Goal: Task Accomplishment & Management: Manage account settings

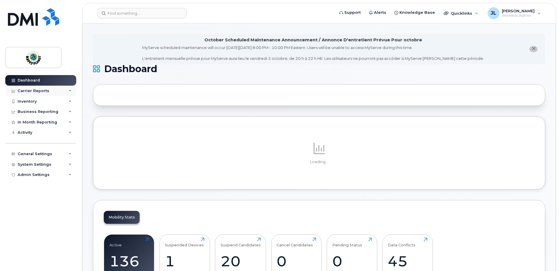
click at [39, 91] on div "Carrier Reports" at bounding box center [34, 91] width 32 height 5
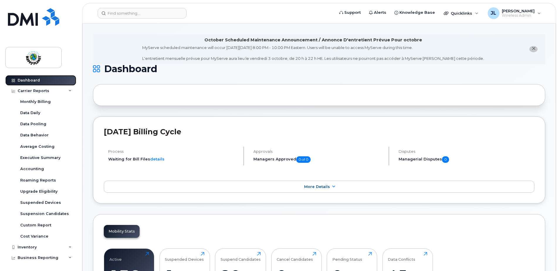
click at [32, 82] on div "Dashboard" at bounding box center [29, 80] width 22 height 5
click at [32, 89] on div "Carrier Reports" at bounding box center [34, 91] width 32 height 5
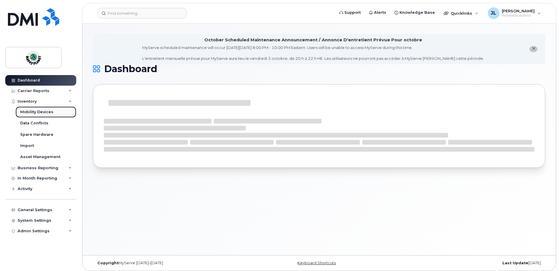
click at [38, 111] on div "Mobility Devices" at bounding box center [36, 111] width 33 height 5
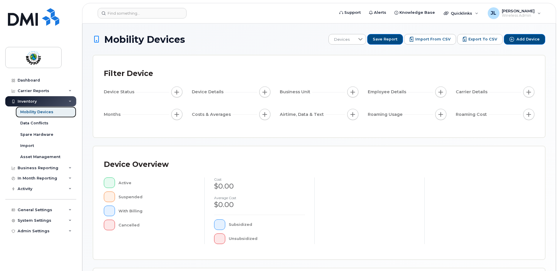
scroll to position [117, 0]
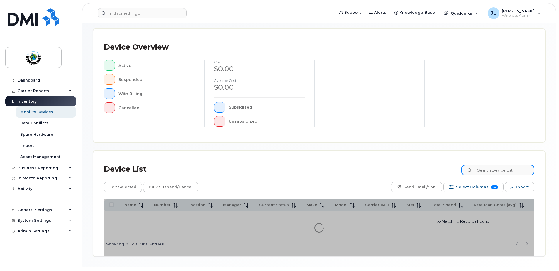
click at [488, 172] on input at bounding box center [498, 170] width 73 height 11
type input "shamsi"
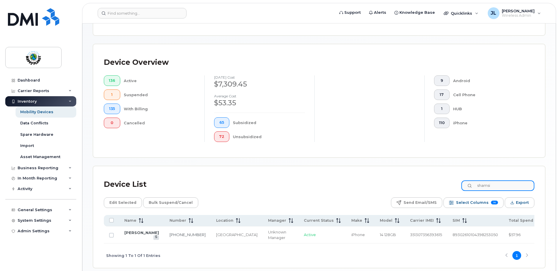
scroll to position [133, 0]
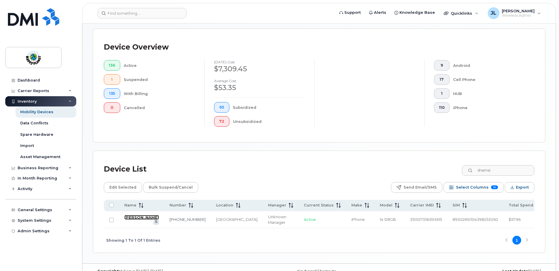
click at [132, 218] on link "SHAMSI QUADRI" at bounding box center [141, 217] width 35 height 5
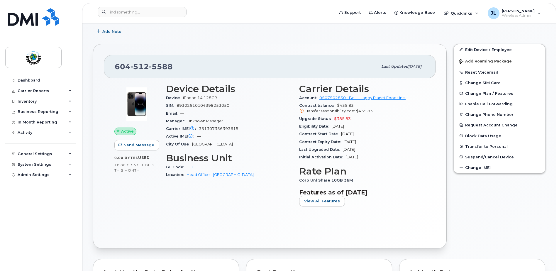
scroll to position [147, 0]
click at [493, 48] on link "Edit Device / Employee" at bounding box center [499, 49] width 91 height 11
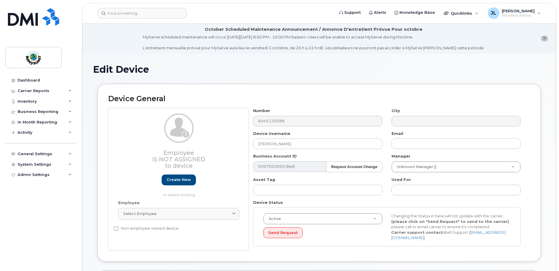
select select "29530516"
select select "29530524"
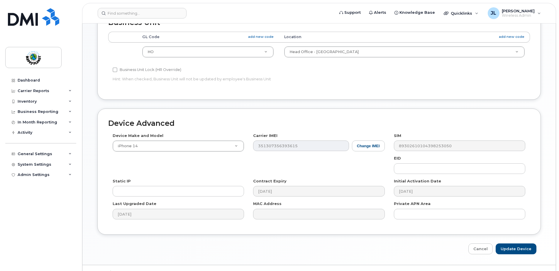
scroll to position [276, 0]
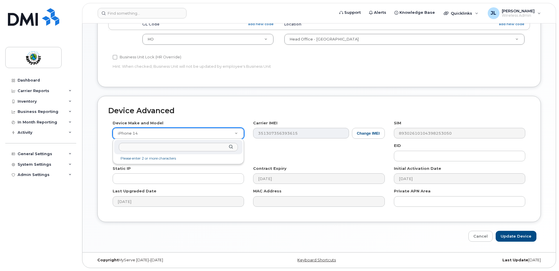
type input "p"
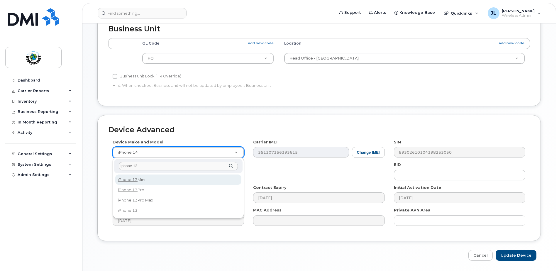
scroll to position [246, 0]
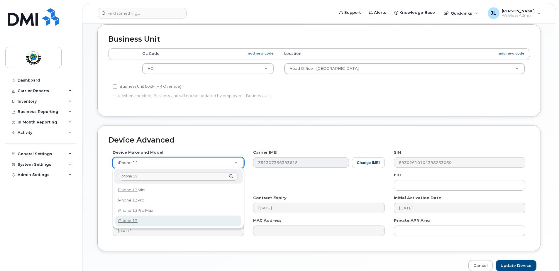
type input "iphone 13"
drag, startPoint x: 132, startPoint y: 221, endPoint x: 136, endPoint y: 221, distance: 4.7
select select "2612"
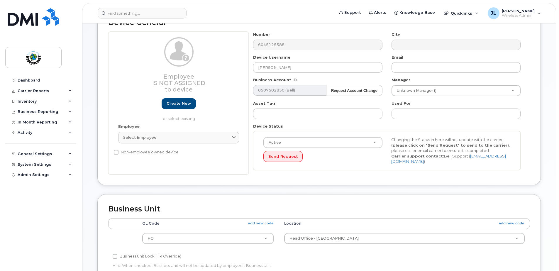
scroll to position [11, 0]
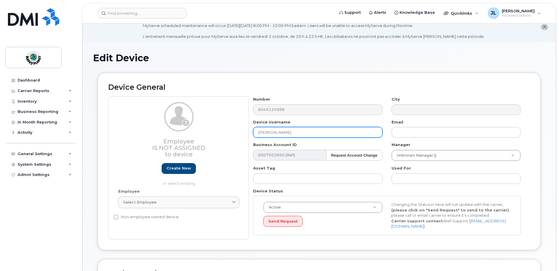
click at [305, 131] on input "SHAMSI QUADRI" at bounding box center [317, 132] width 129 height 11
drag, startPoint x: 312, startPoint y: 132, endPoint x: 227, endPoint y: 128, distance: 84.9
click at [227, 129] on div "Employee Is not assigned to device Create new or select existing Employee Selec…" at bounding box center [319, 168] width 422 height 143
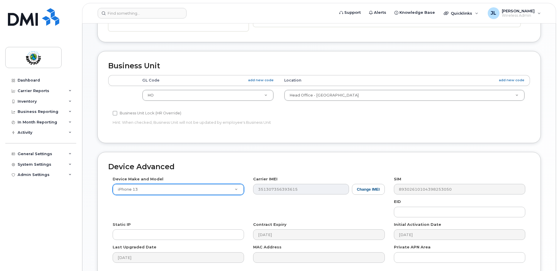
scroll to position [276, 0]
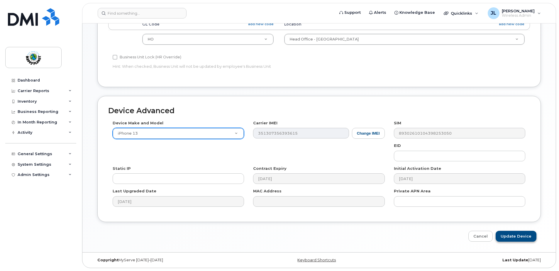
type input "[PERSON_NAME]"
click at [517, 237] on input "Update Device" at bounding box center [516, 236] width 41 height 11
type input "Saving..."
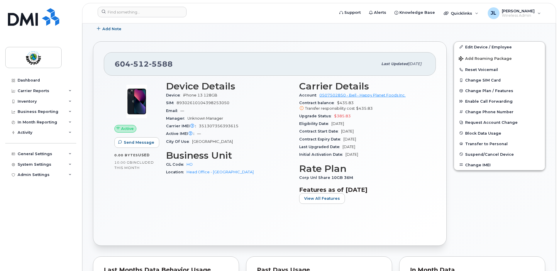
scroll to position [147, 0]
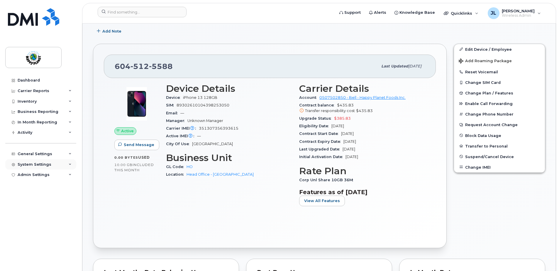
click at [35, 165] on div "System Settings" at bounding box center [35, 164] width 34 height 5
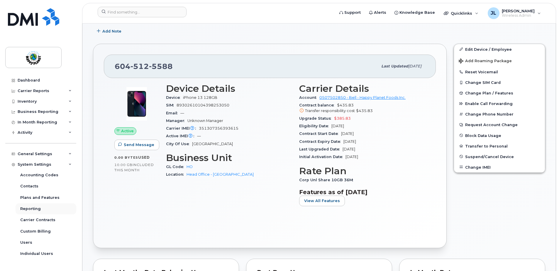
scroll to position [8, 0]
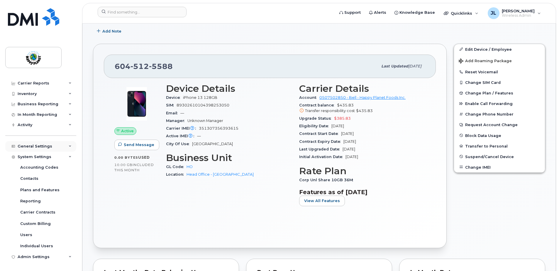
click at [47, 146] on div "General Settings" at bounding box center [35, 146] width 35 height 5
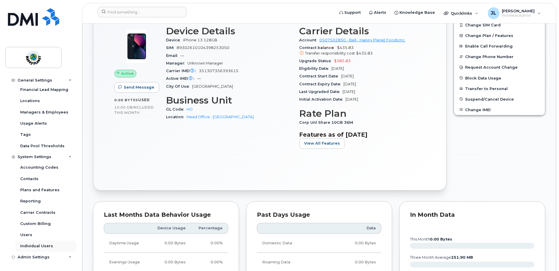
scroll to position [205, 0]
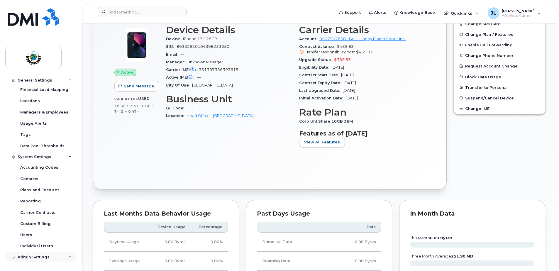
click at [42, 256] on div "Admin Settings" at bounding box center [34, 257] width 32 height 5
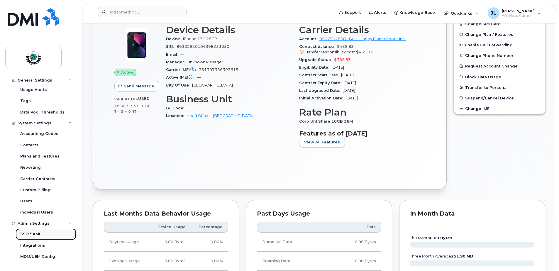
click at [36, 234] on div "SSO SAML" at bounding box center [30, 233] width 21 height 5
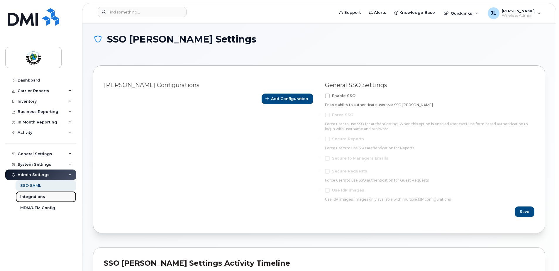
click at [35, 198] on div "Integrations" at bounding box center [32, 196] width 25 height 5
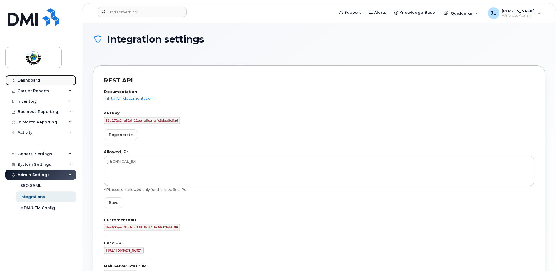
click at [31, 78] on div "Dashboard" at bounding box center [29, 80] width 22 height 5
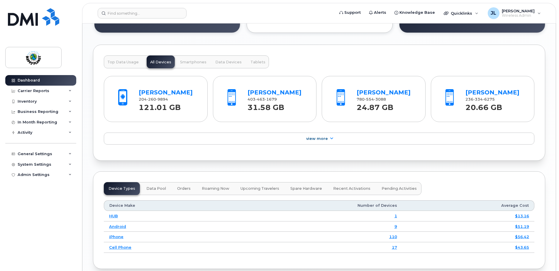
scroll to position [616, 0]
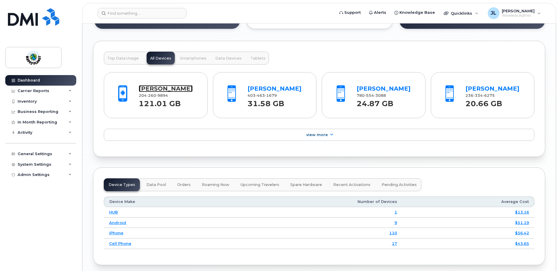
click at [173, 89] on link "[PERSON_NAME]" at bounding box center [166, 88] width 54 height 7
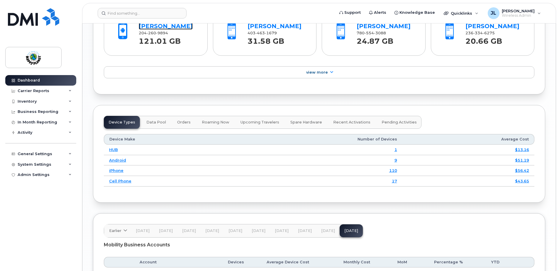
scroll to position [704, 0]
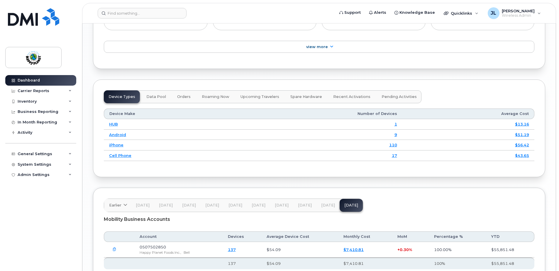
click at [155, 95] on span "Data Pool" at bounding box center [156, 96] width 20 height 5
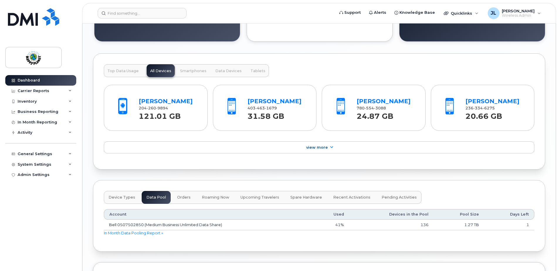
scroll to position [587, 0]
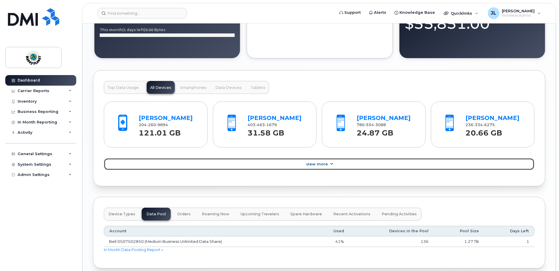
click at [328, 162] on link "View More" at bounding box center [319, 164] width 431 height 12
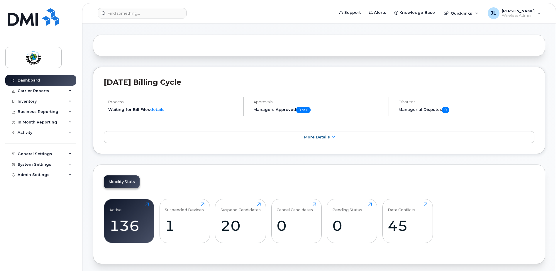
scroll to position [0, 0]
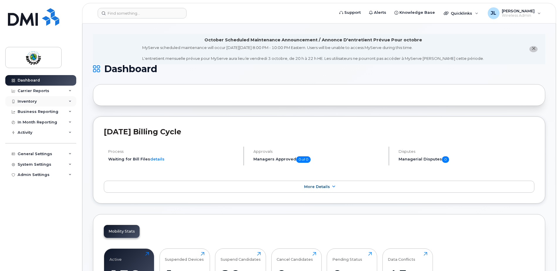
click at [24, 101] on div "Inventory" at bounding box center [27, 101] width 19 height 5
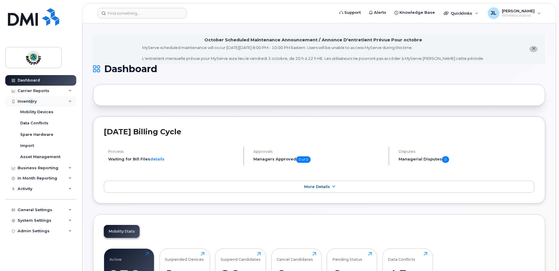
click at [31, 100] on div "Inventory" at bounding box center [27, 101] width 19 height 5
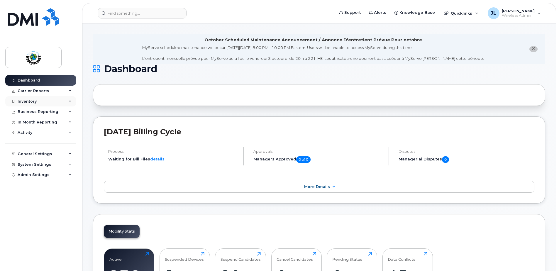
drag, startPoint x: 31, startPoint y: 100, endPoint x: 28, endPoint y: 102, distance: 3.7
click at [28, 102] on div "Inventory" at bounding box center [27, 101] width 19 height 5
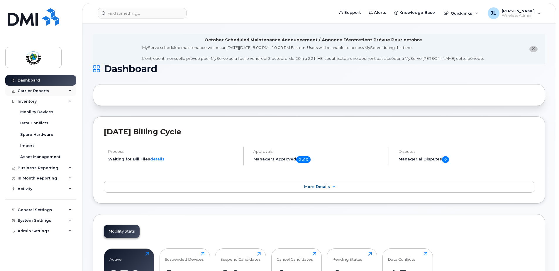
click at [45, 90] on div "Carrier Reports" at bounding box center [34, 91] width 32 height 5
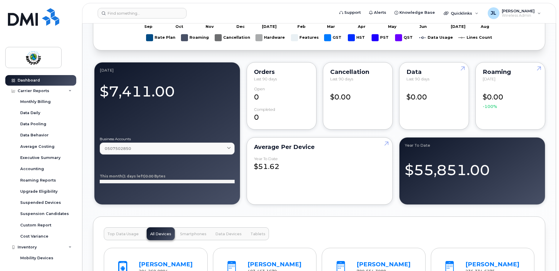
scroll to position [439, 0]
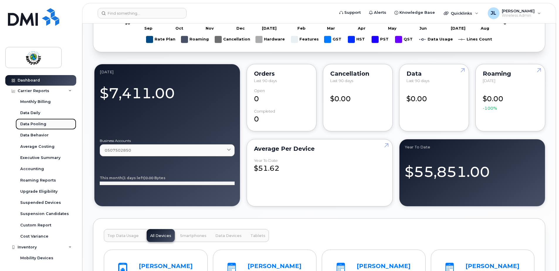
click at [30, 126] on div "Data Pooling" at bounding box center [33, 123] width 26 height 5
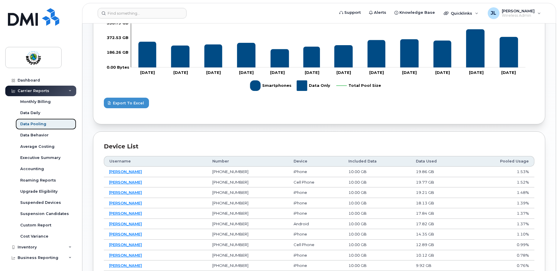
scroll to position [205, 0]
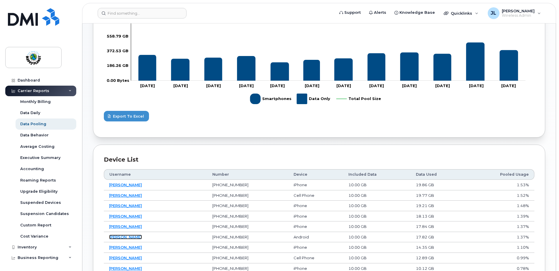
click at [125, 237] on link "Jaco Groenwald" at bounding box center [125, 237] width 33 height 5
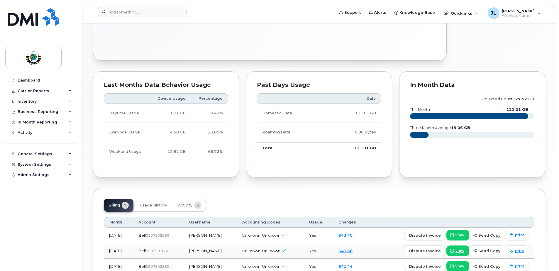
scroll to position [293, 0]
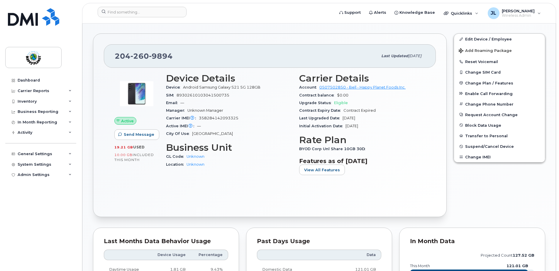
scroll to position [138, 0]
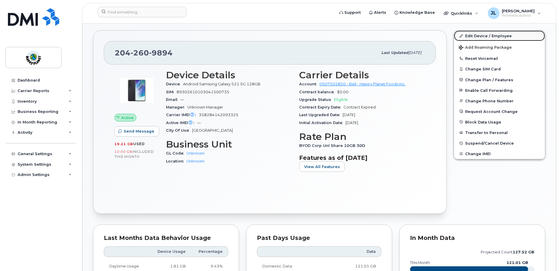
click at [491, 34] on link "Edit Device / Employee" at bounding box center [499, 36] width 91 height 11
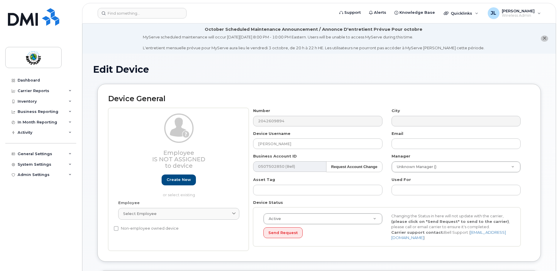
select select "29530514"
select select "29530515"
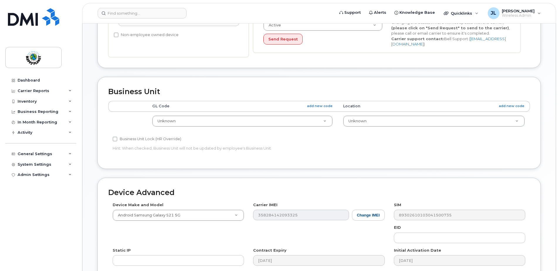
scroll to position [264, 0]
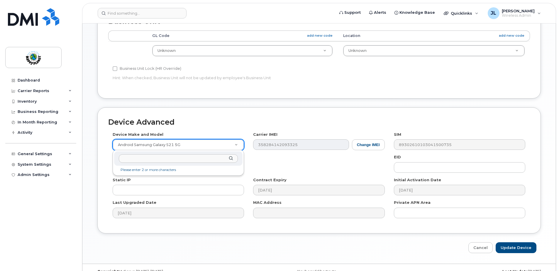
click at [172, 159] on input "text" at bounding box center [178, 158] width 119 height 9
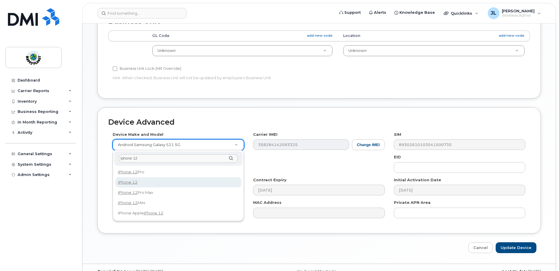
type input "iphone 12"
select select "2435"
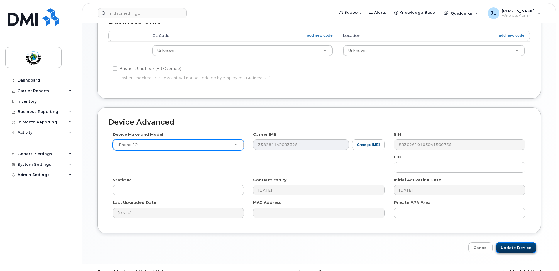
click at [522, 251] on input "Update Device" at bounding box center [516, 247] width 41 height 11
type input "Saving..."
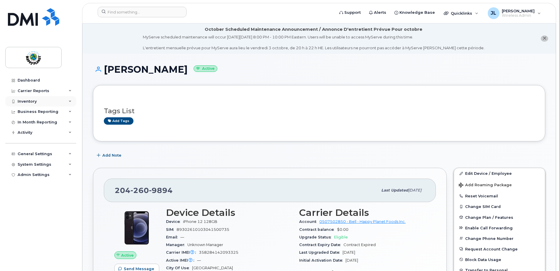
click at [26, 102] on div "Inventory" at bounding box center [27, 101] width 19 height 5
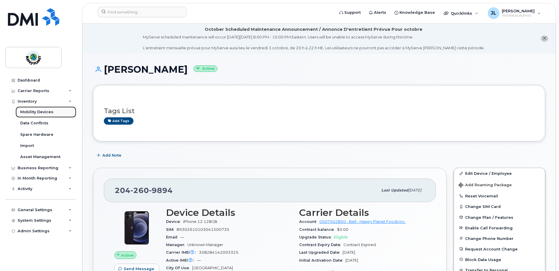
click at [29, 111] on div "Mobility Devices" at bounding box center [36, 111] width 33 height 5
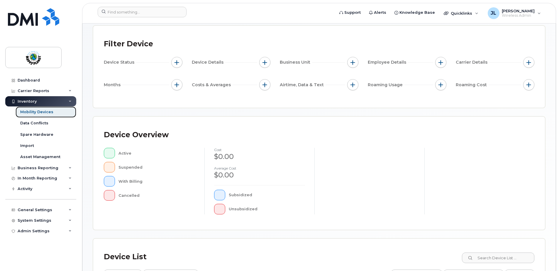
scroll to position [145, 0]
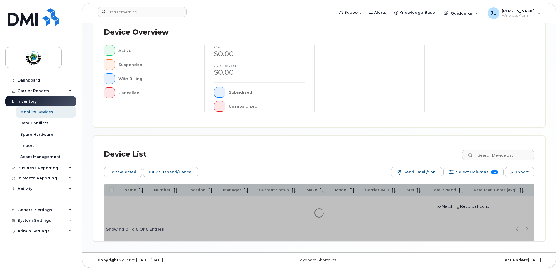
click at [494, 154] on div "Device List Edit Selected Bulk Suspend/Cancel Send Email/SMS Select Columns 16 …" at bounding box center [319, 188] width 452 height 105
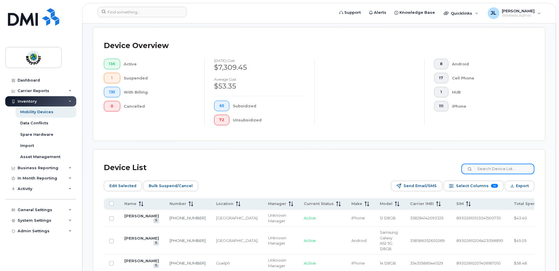
click at [508, 170] on input at bounding box center [498, 169] width 73 height 11
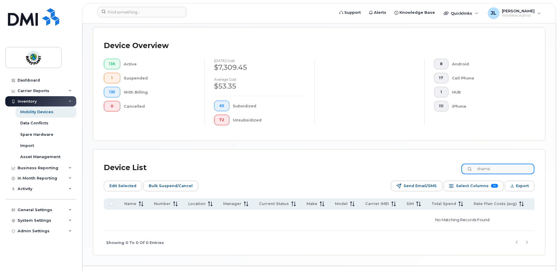
drag, startPoint x: 506, startPoint y: 168, endPoint x: 337, endPoint y: 164, distance: 168.8
click at [337, 164] on div "Device List shamsi" at bounding box center [319, 167] width 431 height 15
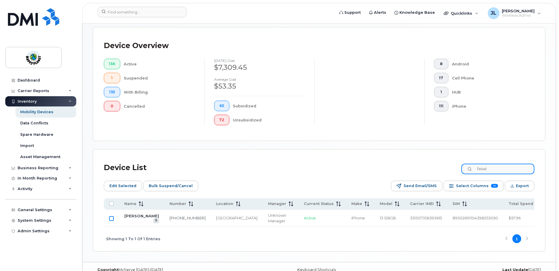
type input "faisal"
click at [111, 221] on input "Row Unselected" at bounding box center [111, 218] width 5 height 5
checkbox input "true"
click at [127, 189] on span "Edit Selected" at bounding box center [122, 186] width 27 height 9
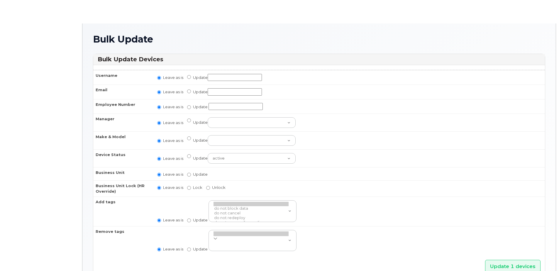
radio input "true"
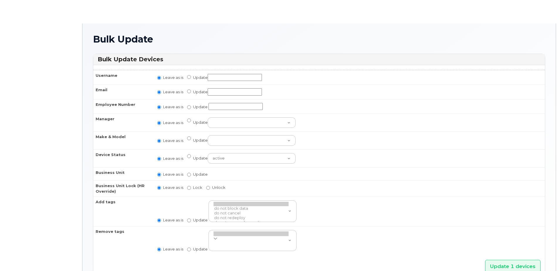
radio input "true"
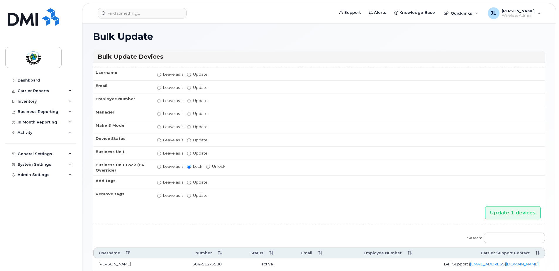
scroll to position [85, 0]
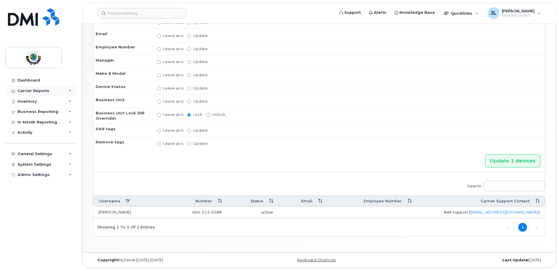
drag, startPoint x: 28, startPoint y: 90, endPoint x: 31, endPoint y: 90, distance: 2.9
click at [29, 90] on div "Carrier Reports" at bounding box center [34, 91] width 32 height 5
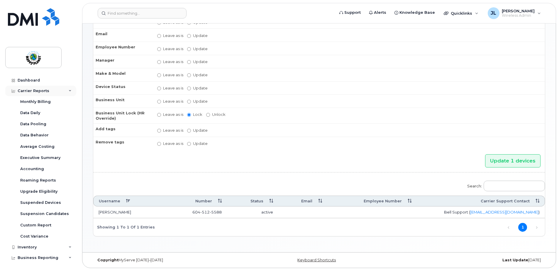
click at [33, 93] on div "Carrier Reports" at bounding box center [34, 91] width 32 height 5
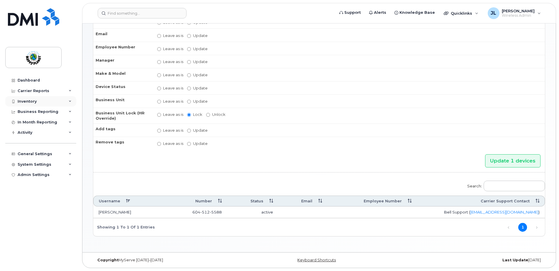
click at [33, 103] on div "Inventory" at bounding box center [27, 101] width 19 height 5
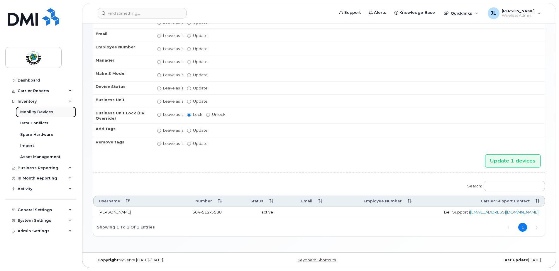
click at [31, 111] on div "Mobility Devices" at bounding box center [36, 111] width 33 height 5
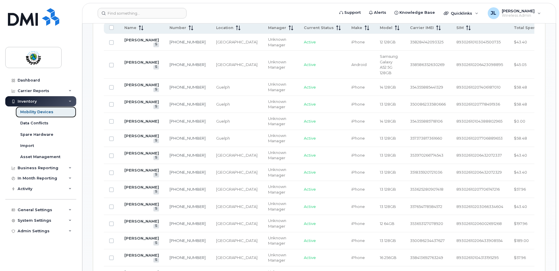
scroll to position [323, 0]
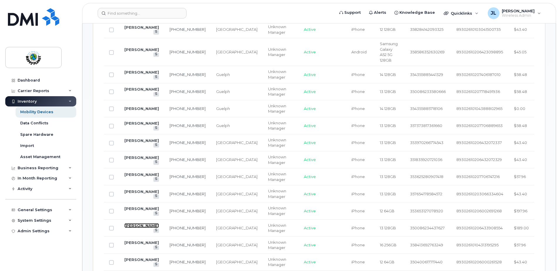
click at [140, 228] on link "Harsh Patel" at bounding box center [141, 225] width 35 height 5
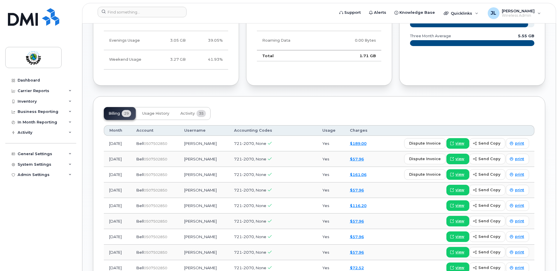
scroll to position [411, 0]
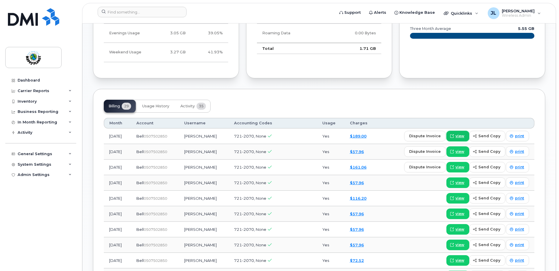
click at [463, 136] on span "view" at bounding box center [460, 135] width 9 height 5
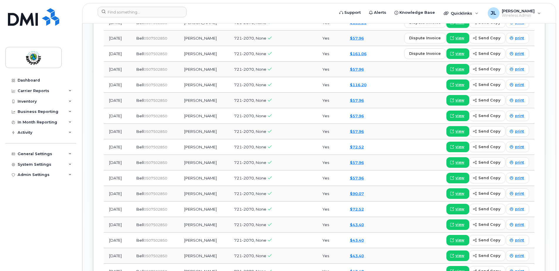
scroll to position [616, 0]
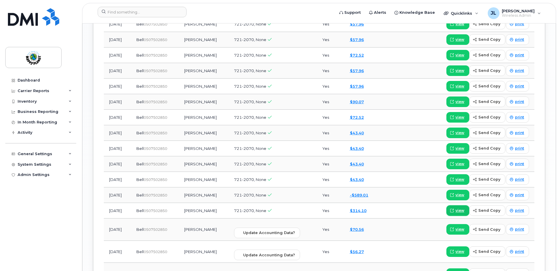
click at [464, 210] on span "view" at bounding box center [460, 210] width 9 height 5
click at [464, 194] on span "view" at bounding box center [460, 194] width 9 height 5
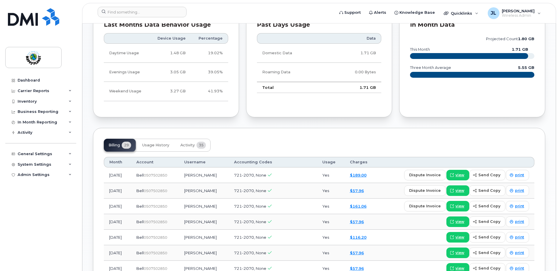
scroll to position [293, 0]
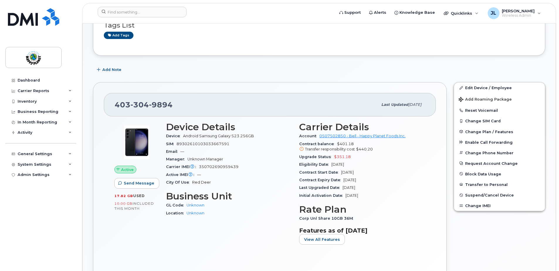
scroll to position [117, 0]
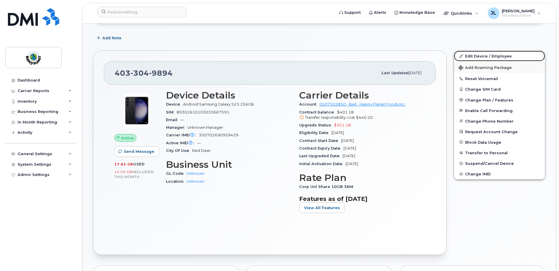
drag, startPoint x: 491, startPoint y: 57, endPoint x: 482, endPoint y: 62, distance: 10.4
click at [491, 57] on link "Edit Device / Employee" at bounding box center [499, 56] width 91 height 11
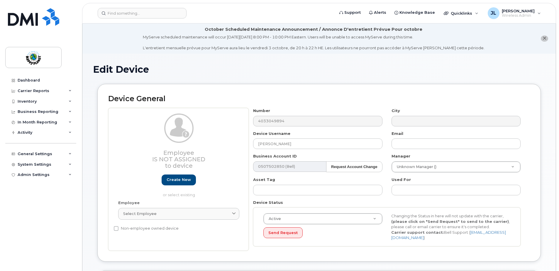
select select "29530514"
select select "29530515"
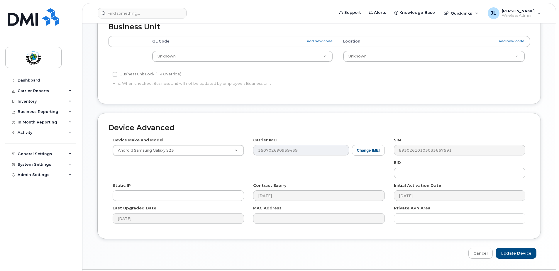
scroll to position [264, 0]
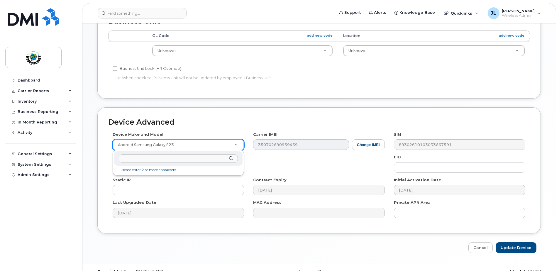
click at [157, 159] on input "text" at bounding box center [178, 158] width 119 height 9
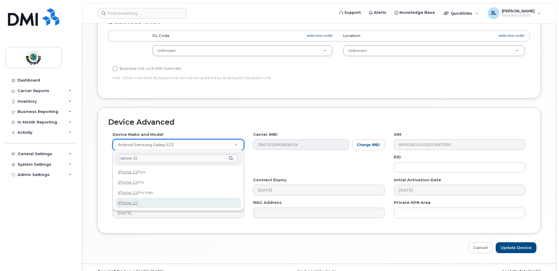
type input "iphone 15"
select select "3031"
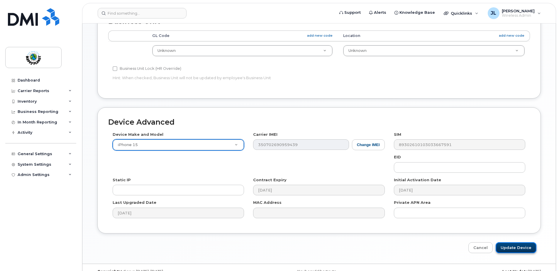
click at [519, 246] on input "Update Device" at bounding box center [516, 247] width 41 height 11
type input "Saving..."
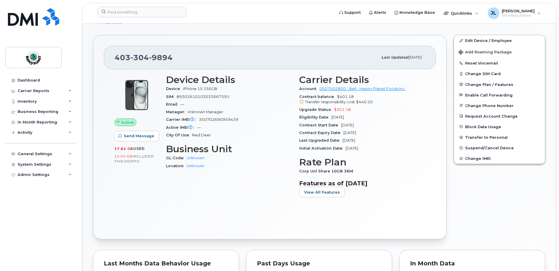
scroll to position [147, 0]
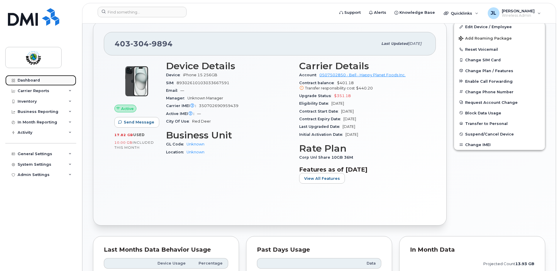
click at [26, 80] on div "Dashboard" at bounding box center [29, 80] width 22 height 5
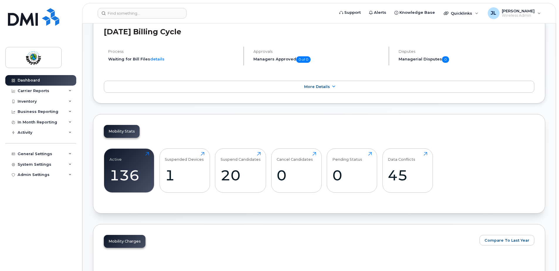
scroll to position [147, 0]
